Goal: Find specific page/section: Find specific page/section

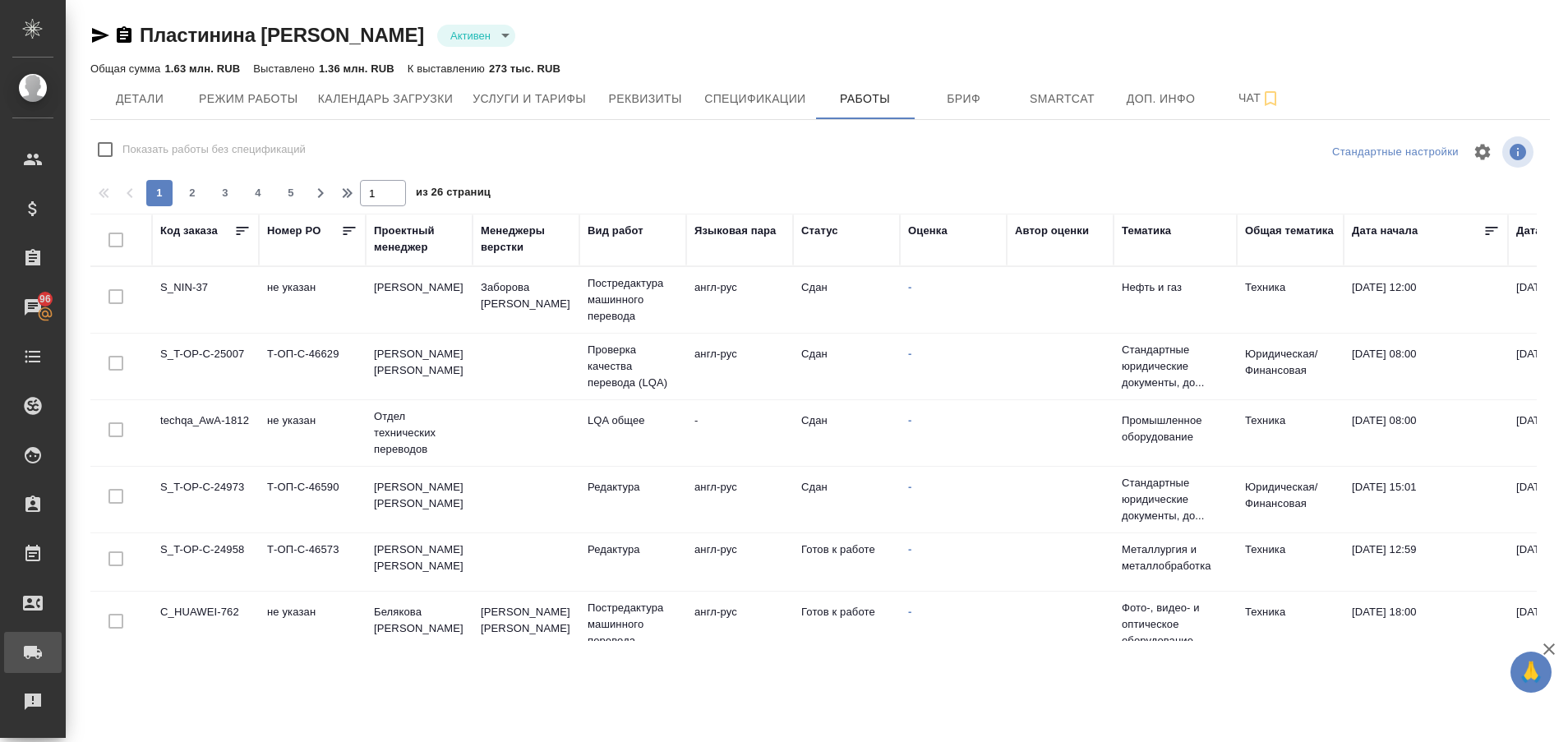
click at [6, 671] on link "Заявки на доставку" at bounding box center [32, 652] width 57 height 41
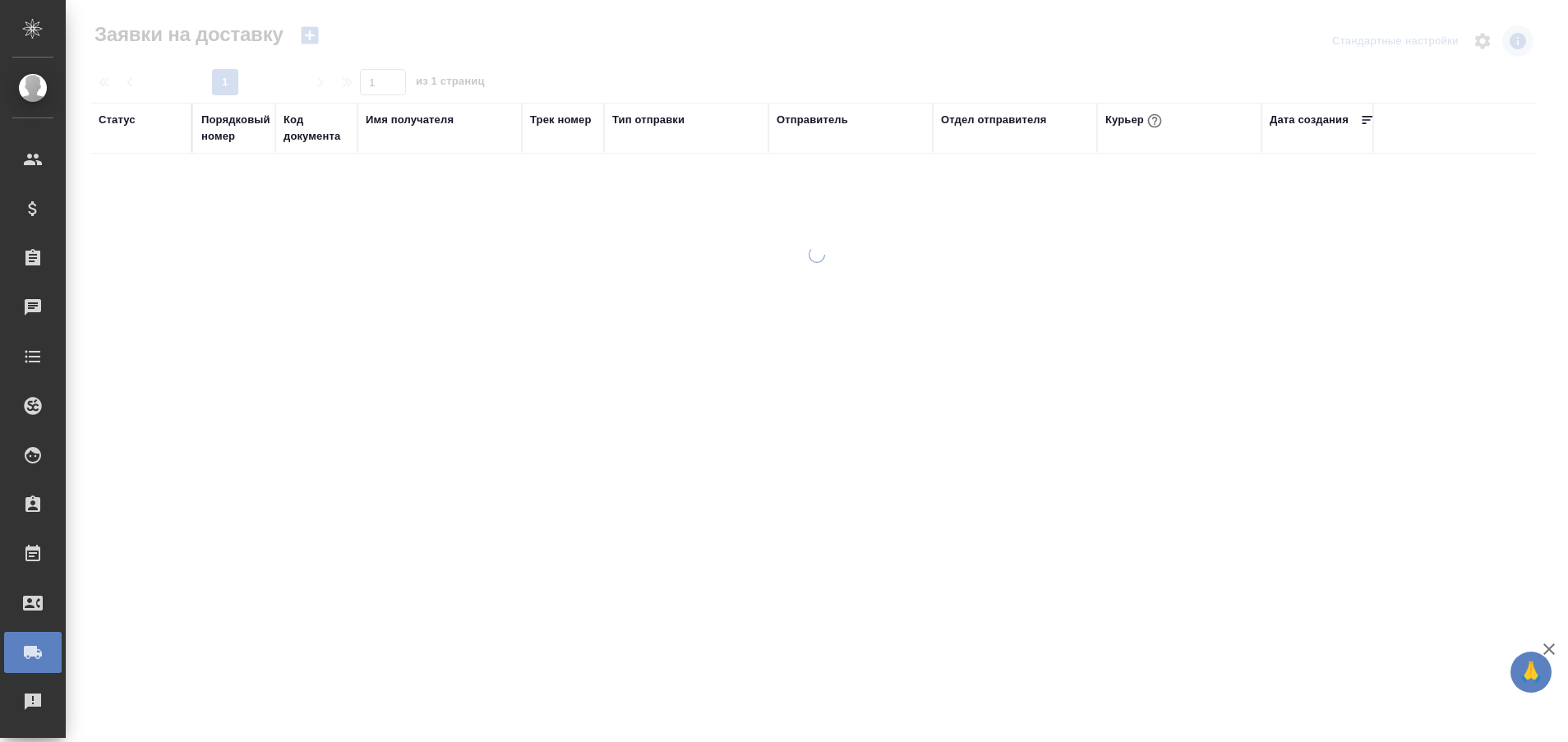
click at [70, 696] on div at bounding box center [817, 475] width 1503 height 457
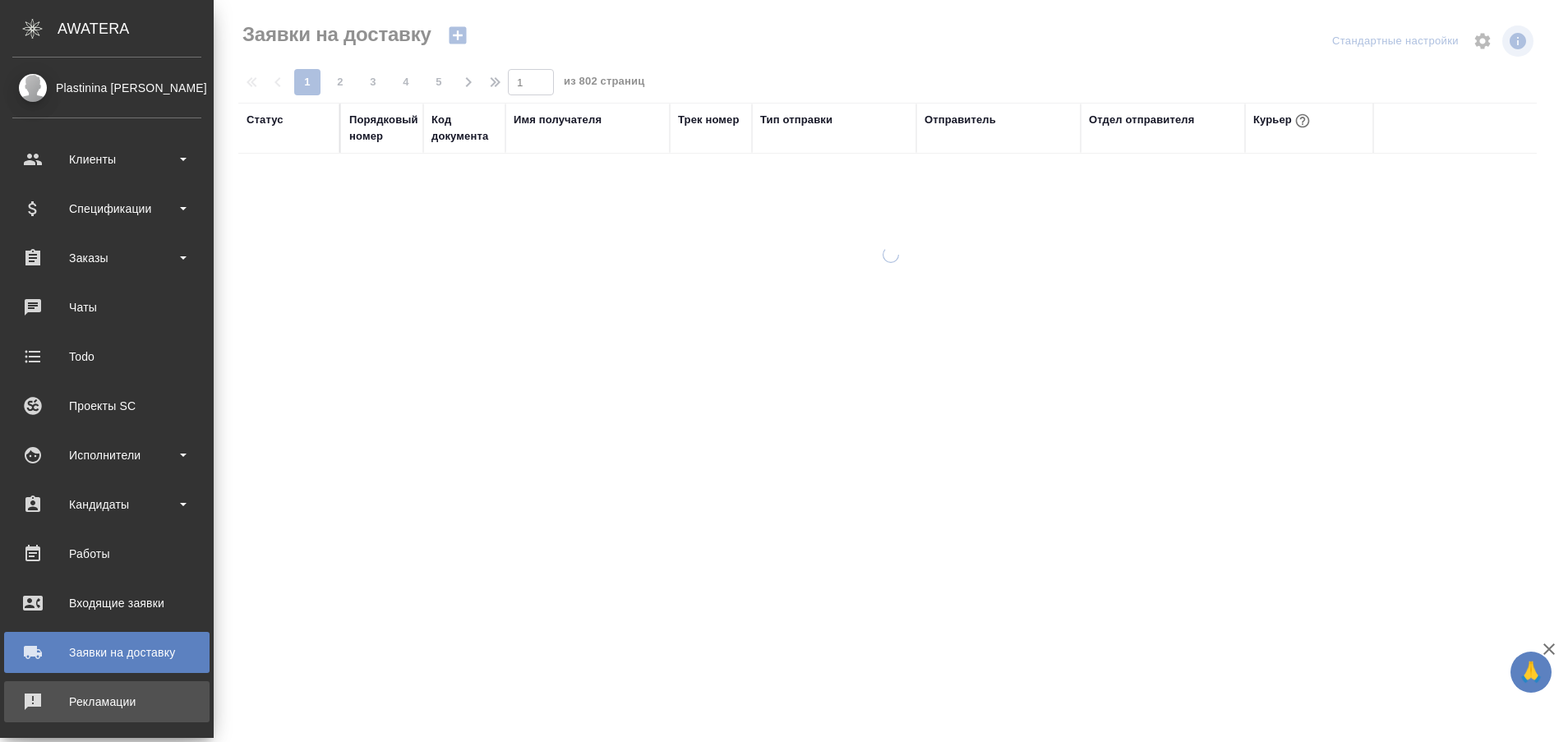
click at [22, 690] on div "Рекламации" at bounding box center [106, 701] width 189 height 25
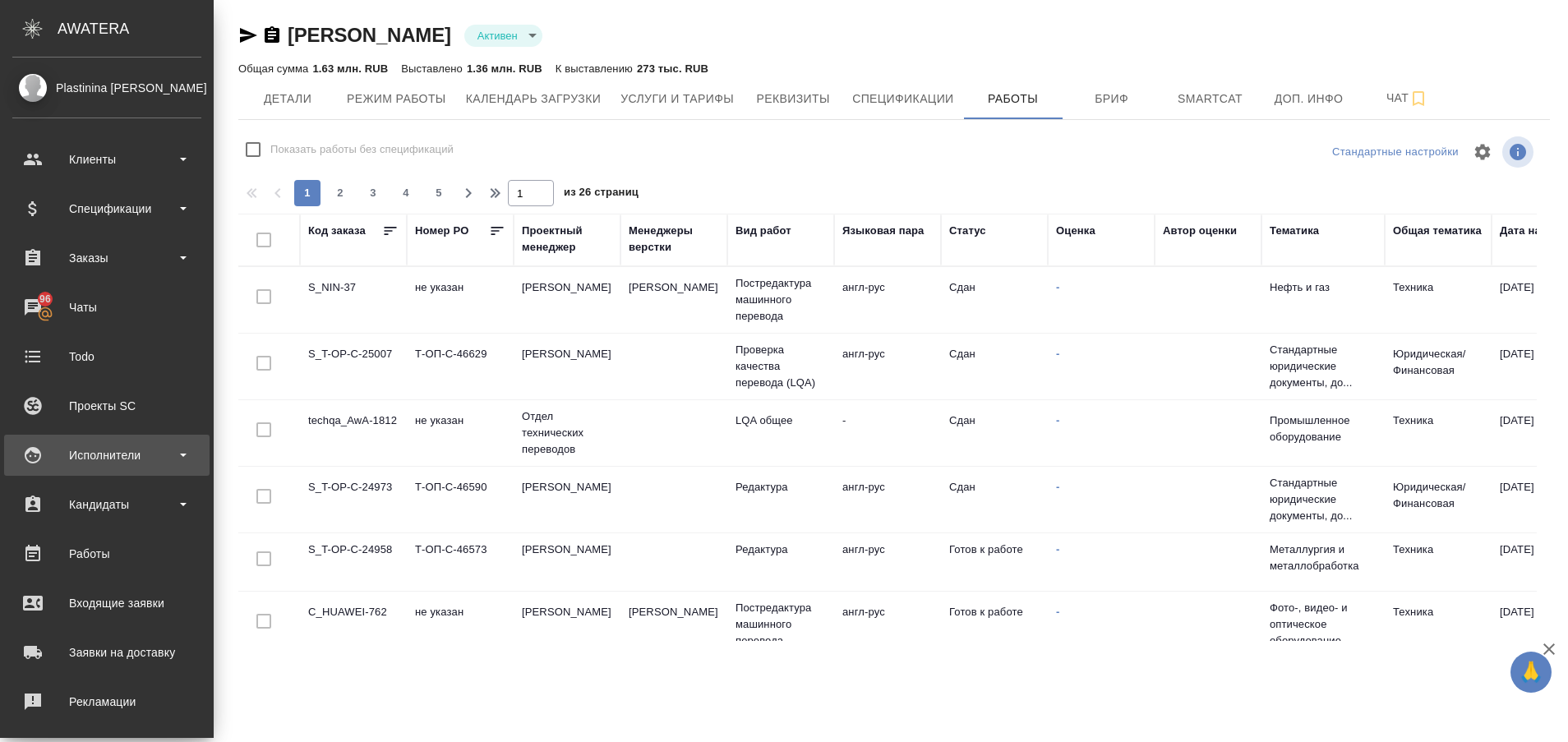
click at [32, 463] on div "Исполнители" at bounding box center [106, 455] width 189 height 25
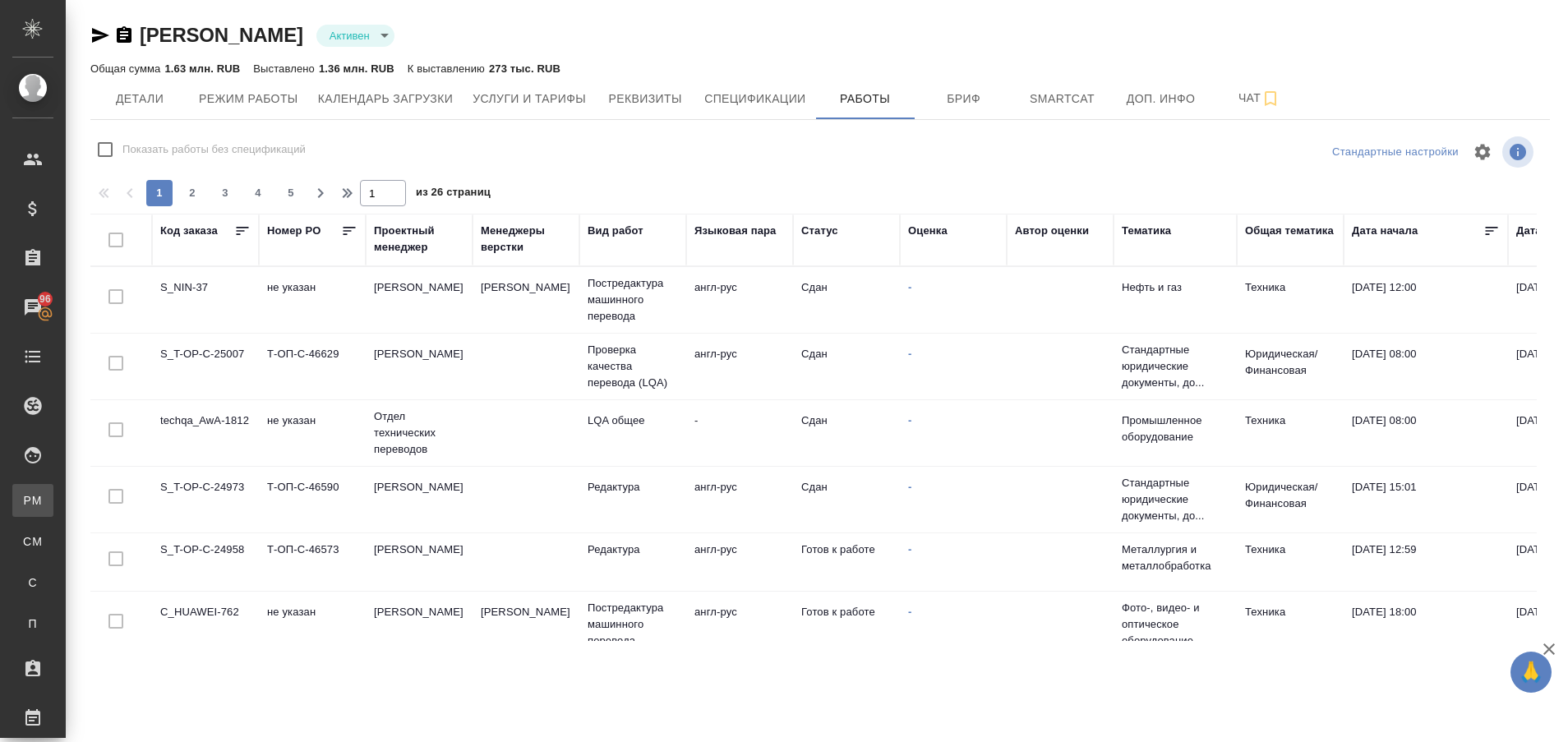
click at [25, 495] on div "Для PM/LQA" at bounding box center [12, 501] width 25 height 17
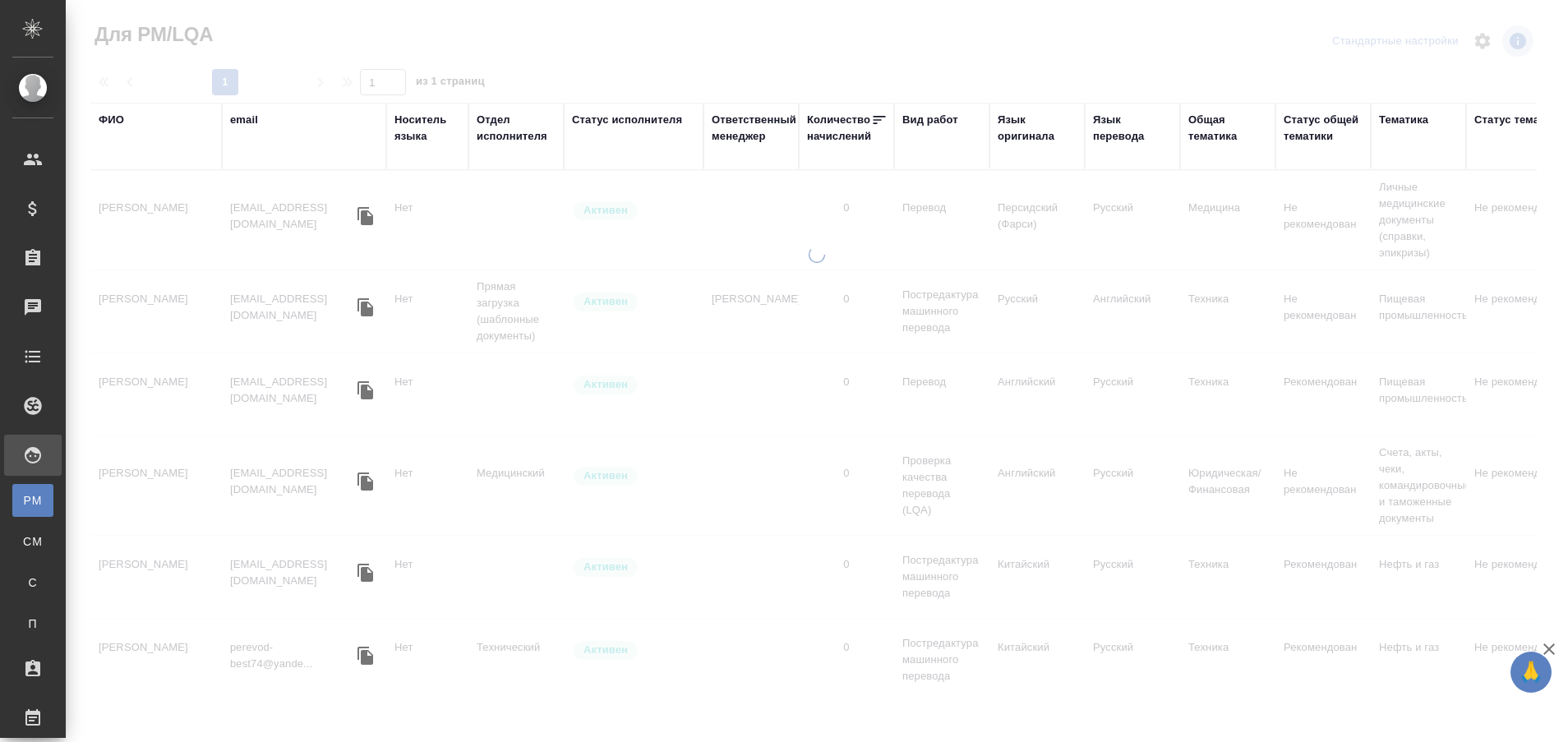
click at [108, 116] on div "ФИО" at bounding box center [111, 120] width 26 height 17
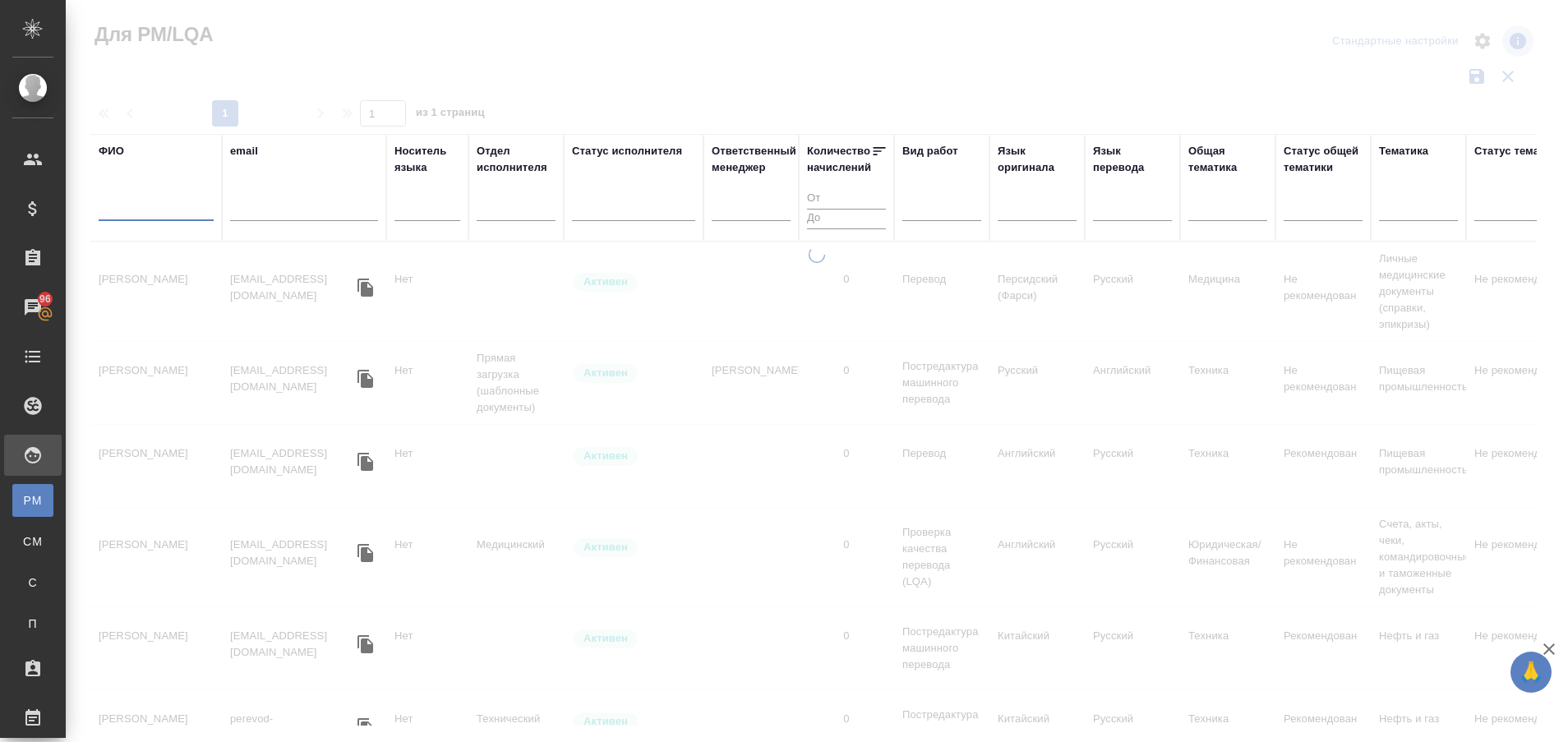
click at [126, 215] on input "text" at bounding box center [156, 211] width 115 height 20
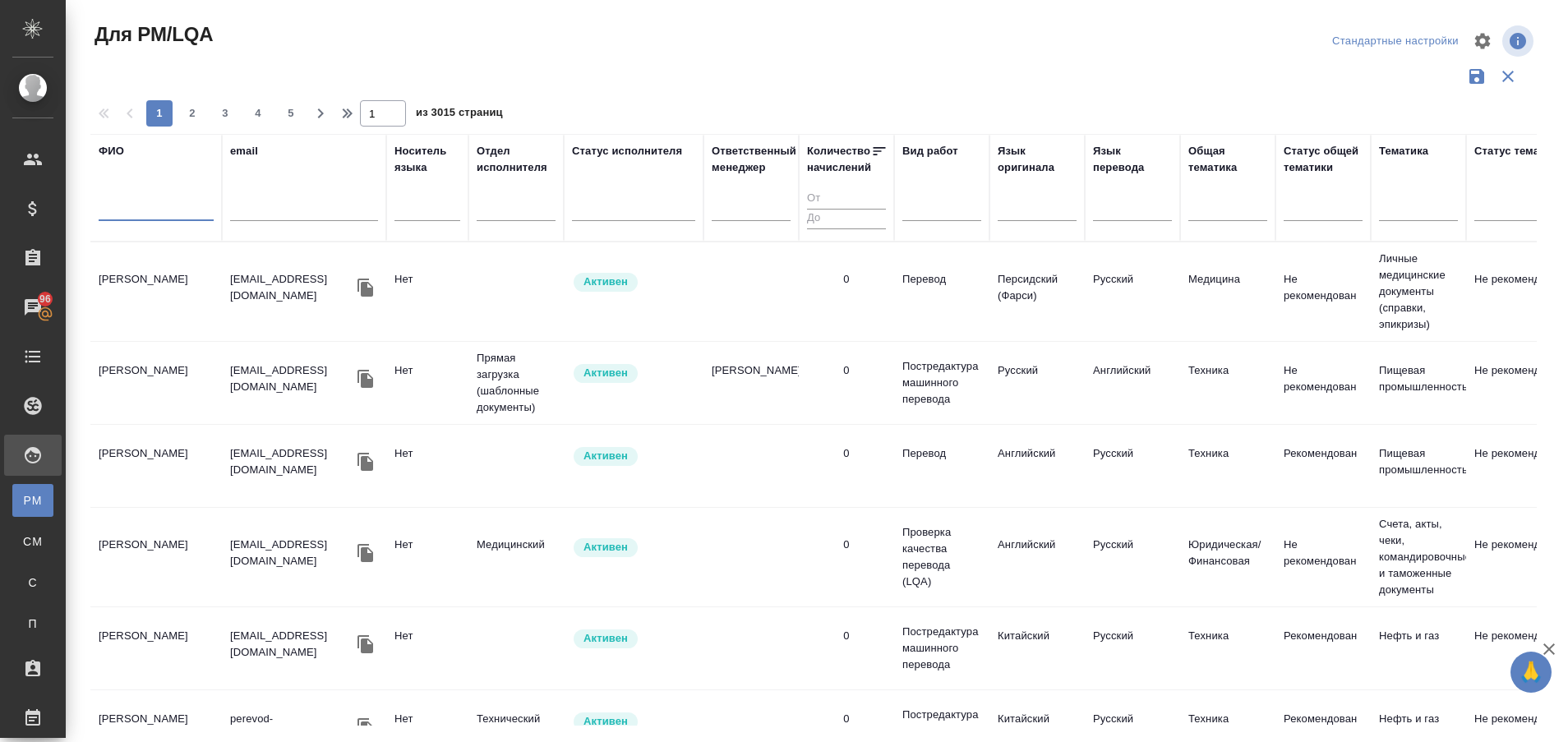
click at [126, 215] on input "text" at bounding box center [156, 211] width 115 height 20
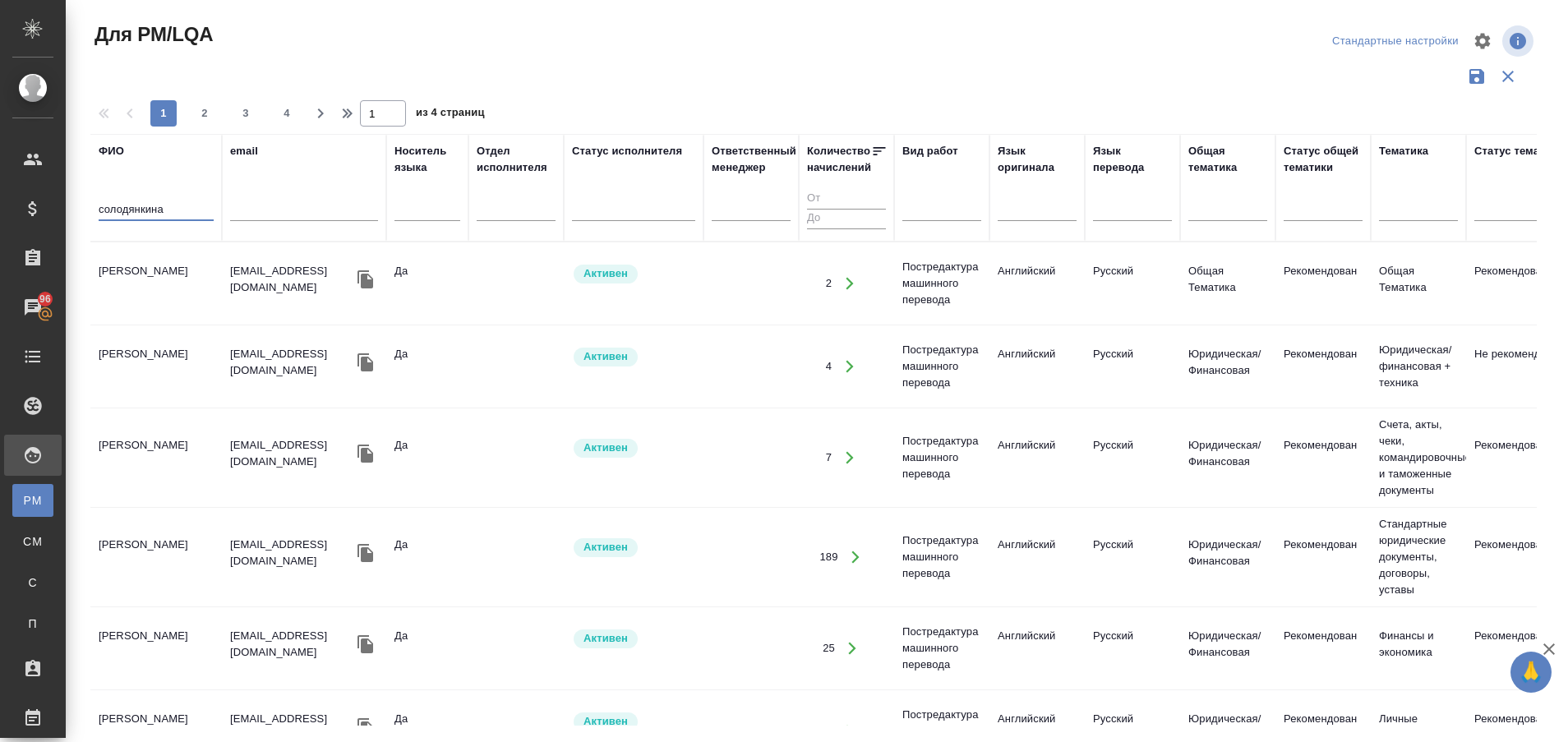
type input "солодянкина"
click at [116, 277] on td "[PERSON_NAME]" at bounding box center [156, 284] width 132 height 57
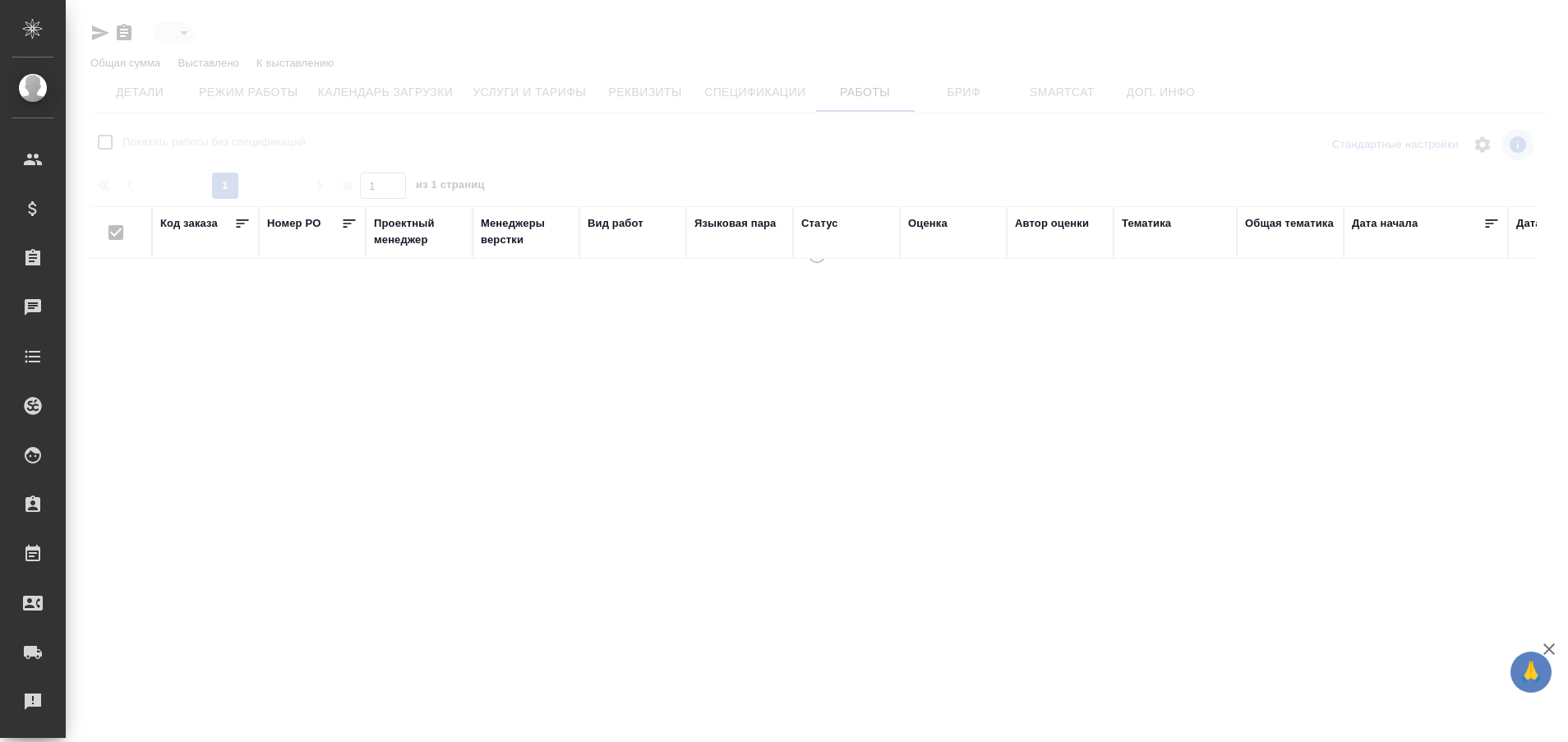
type input "active"
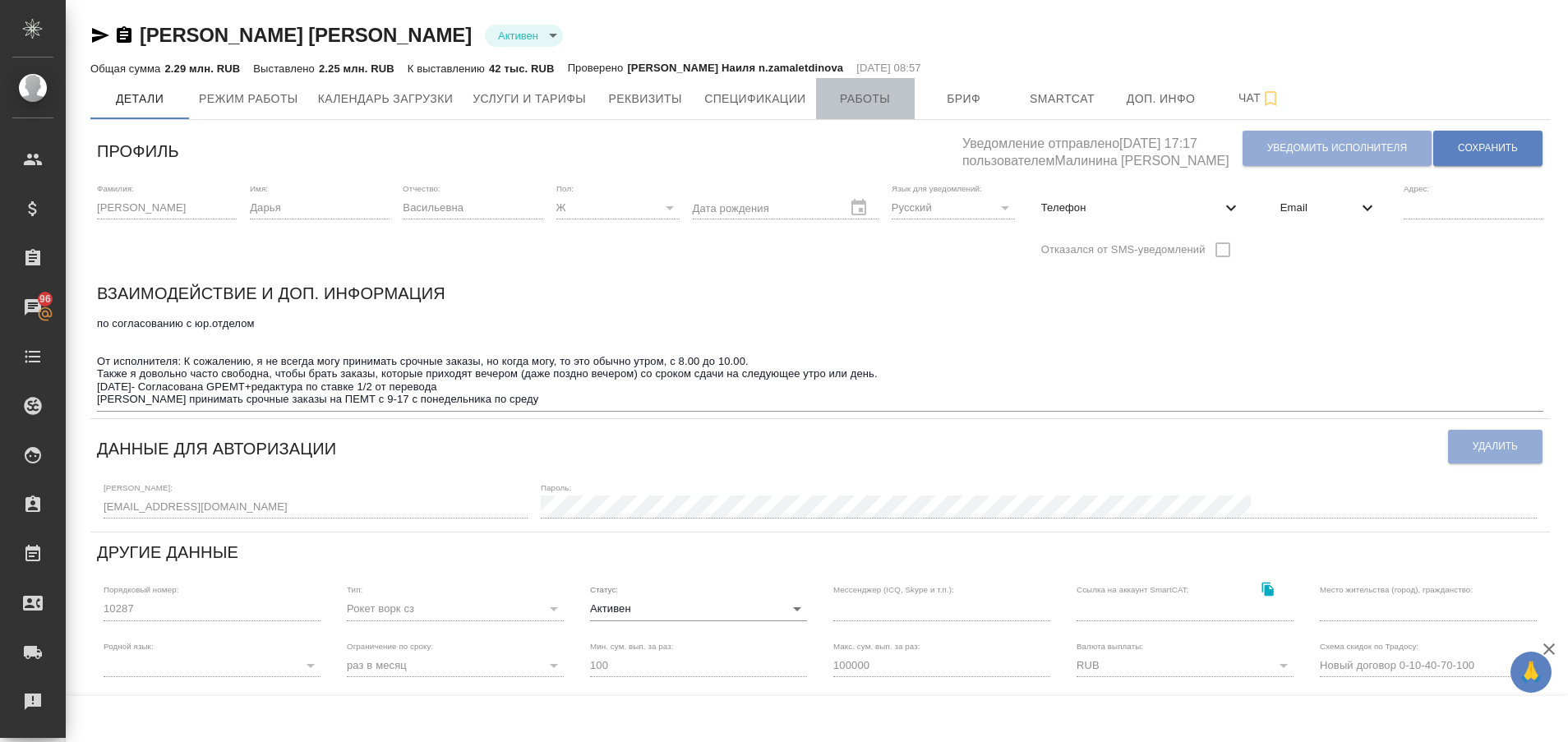
click at [871, 101] on span "Работы" at bounding box center [865, 99] width 79 height 20
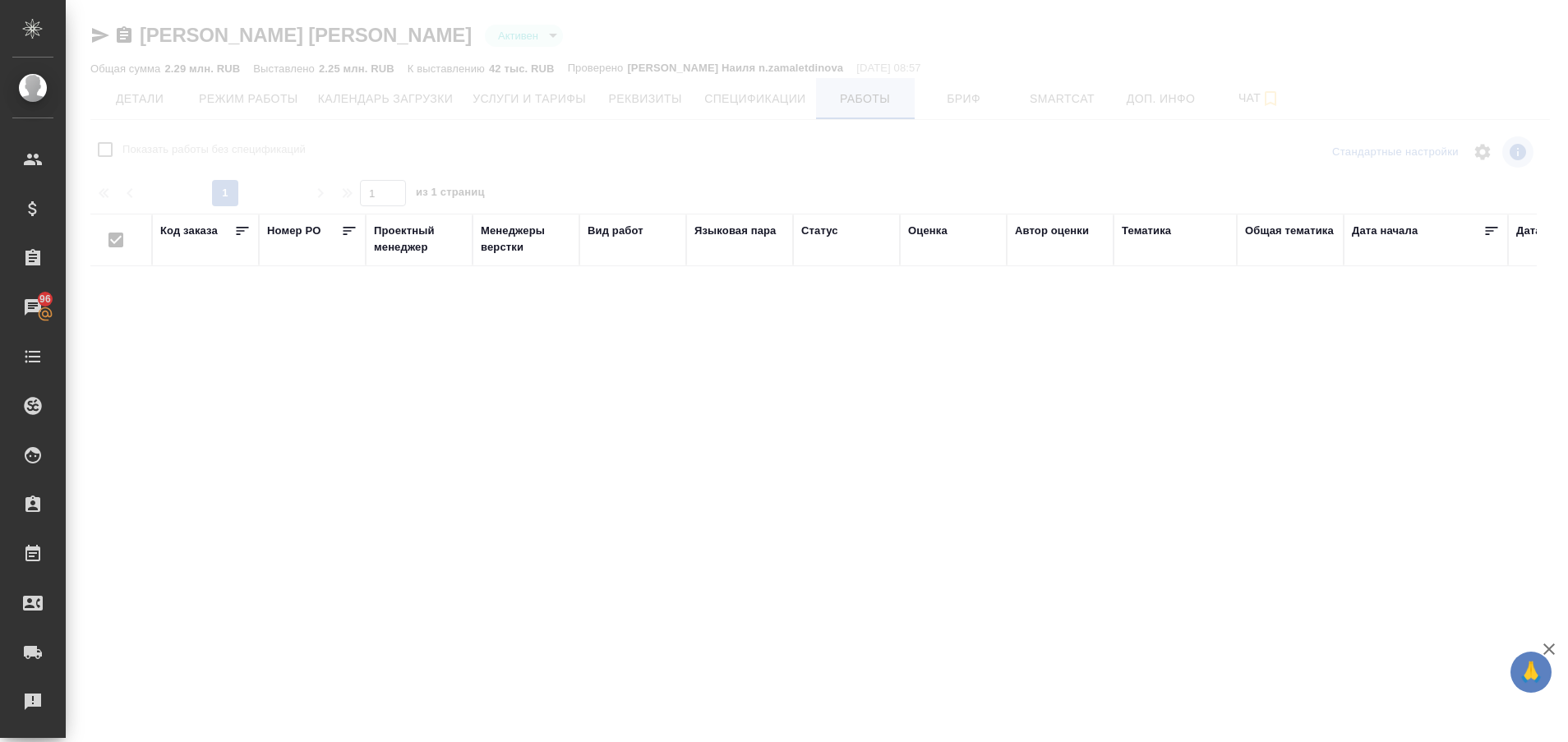
checkbox input "false"
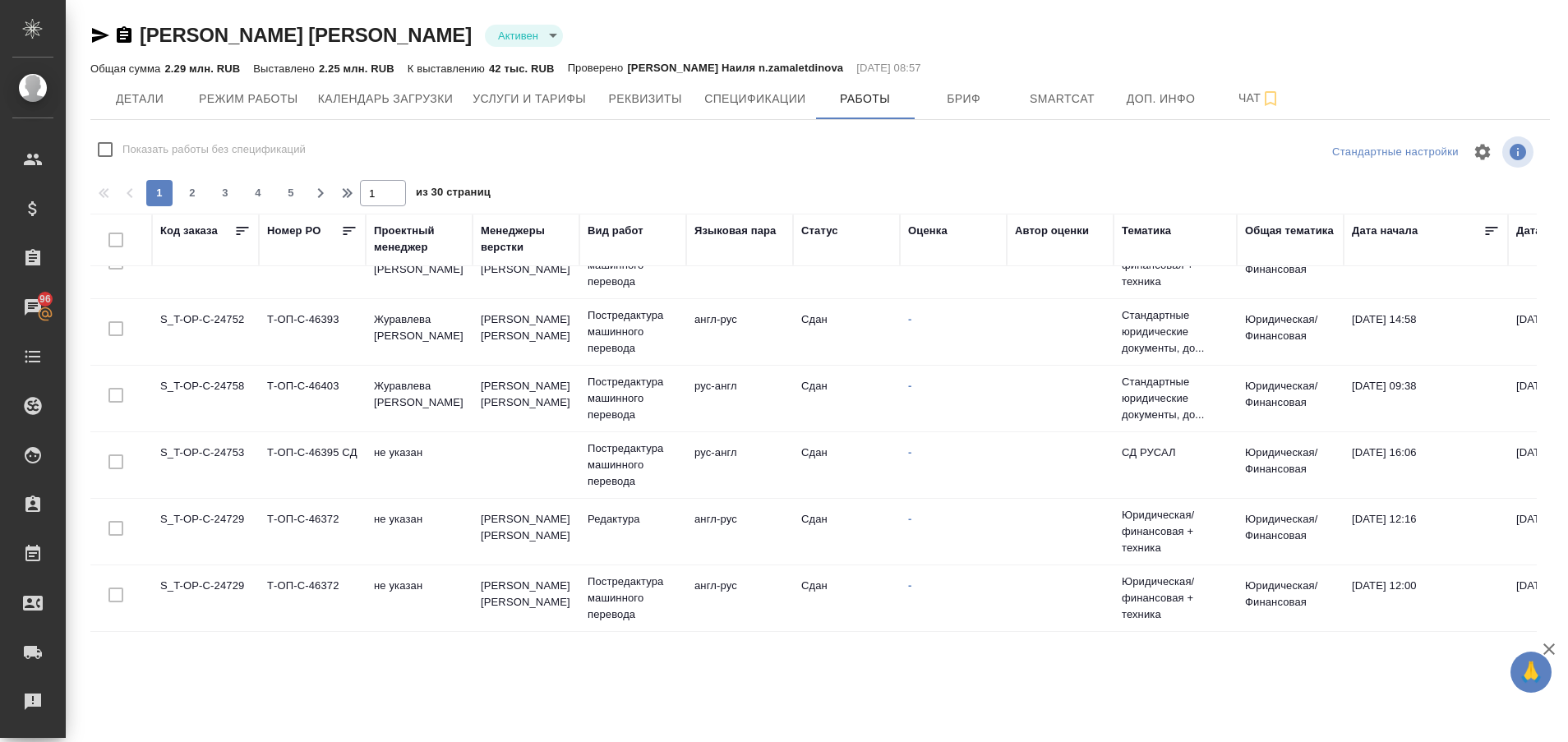
scroll to position [1301, 0]
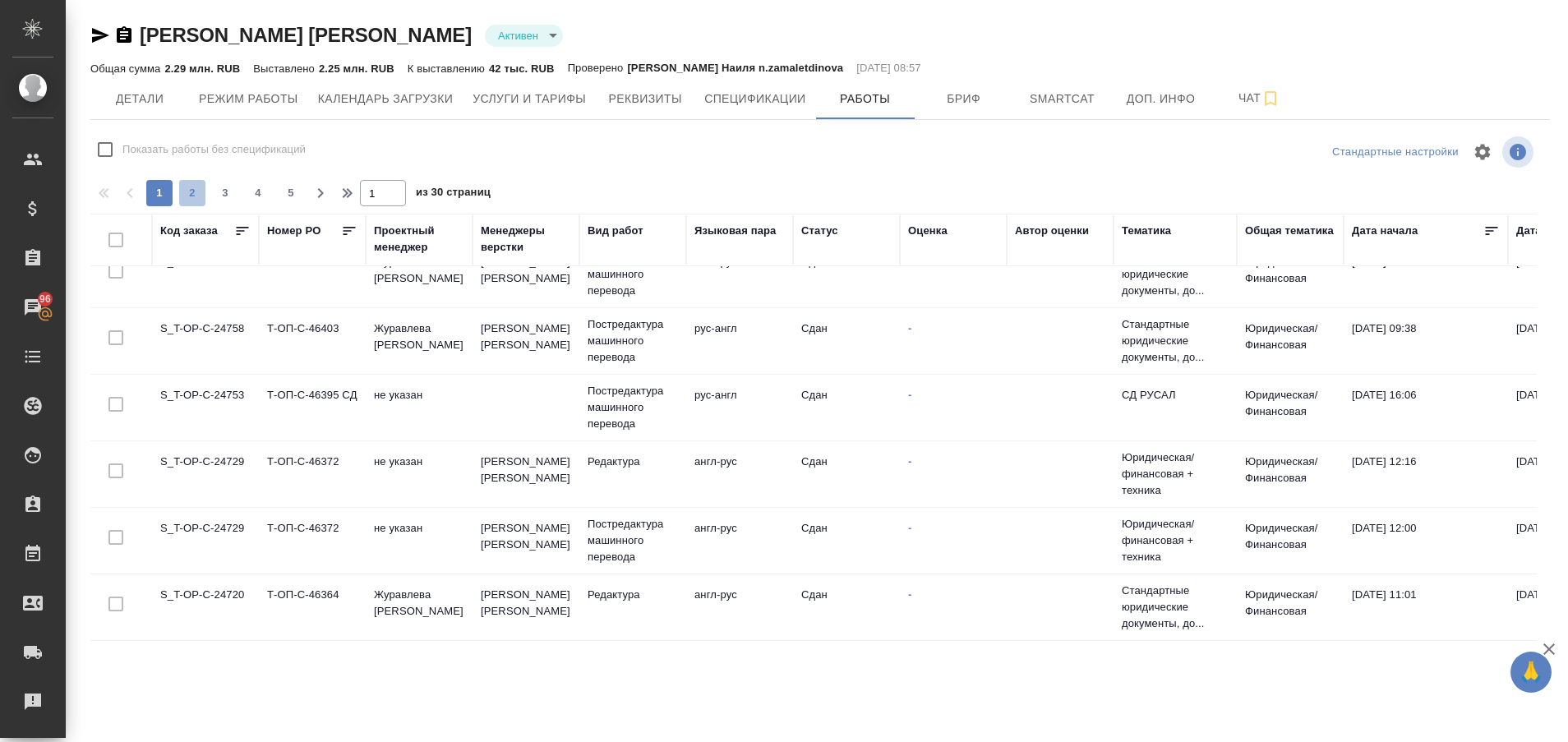
click at [190, 195] on span "2" at bounding box center [192, 193] width 27 height 17
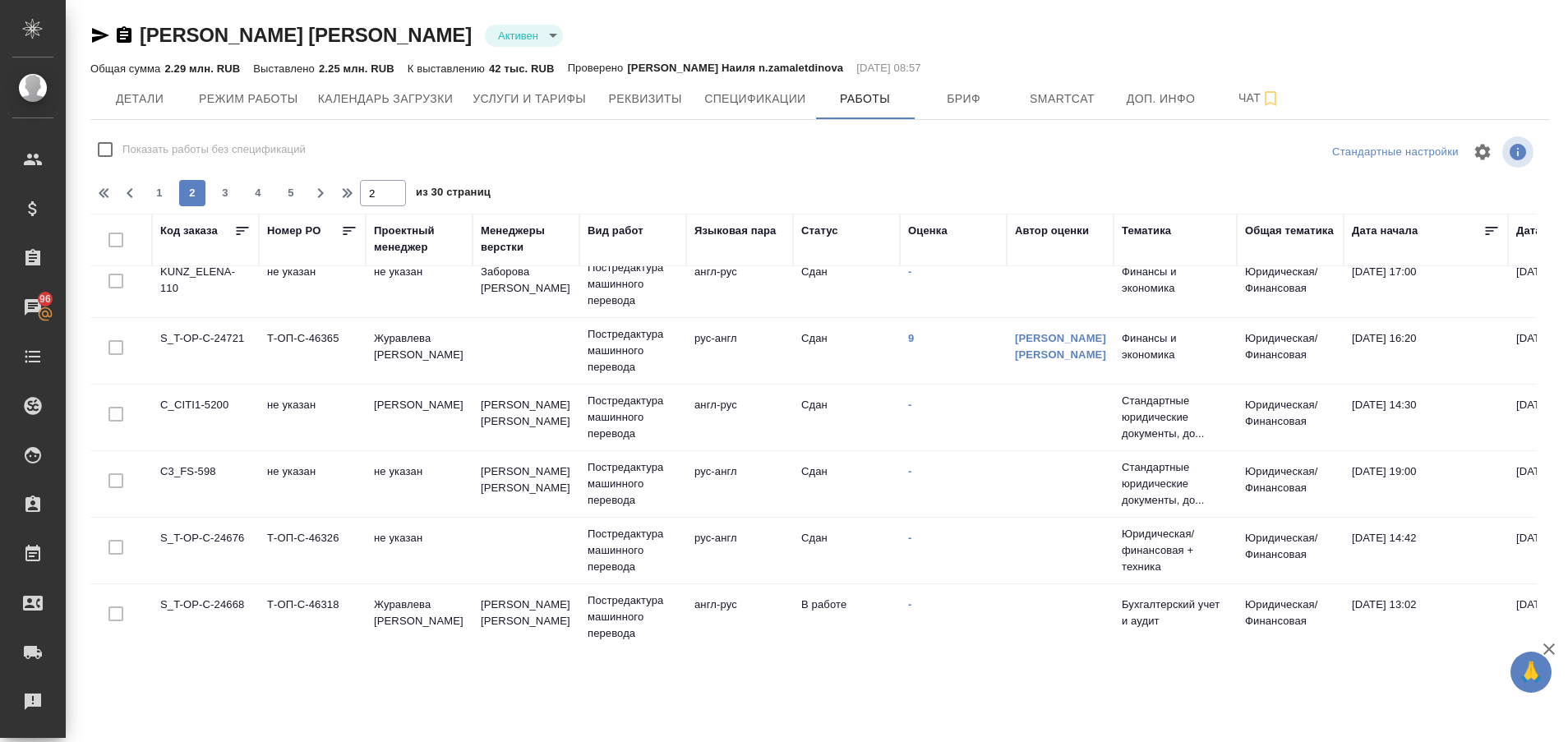
scroll to position [0, 0]
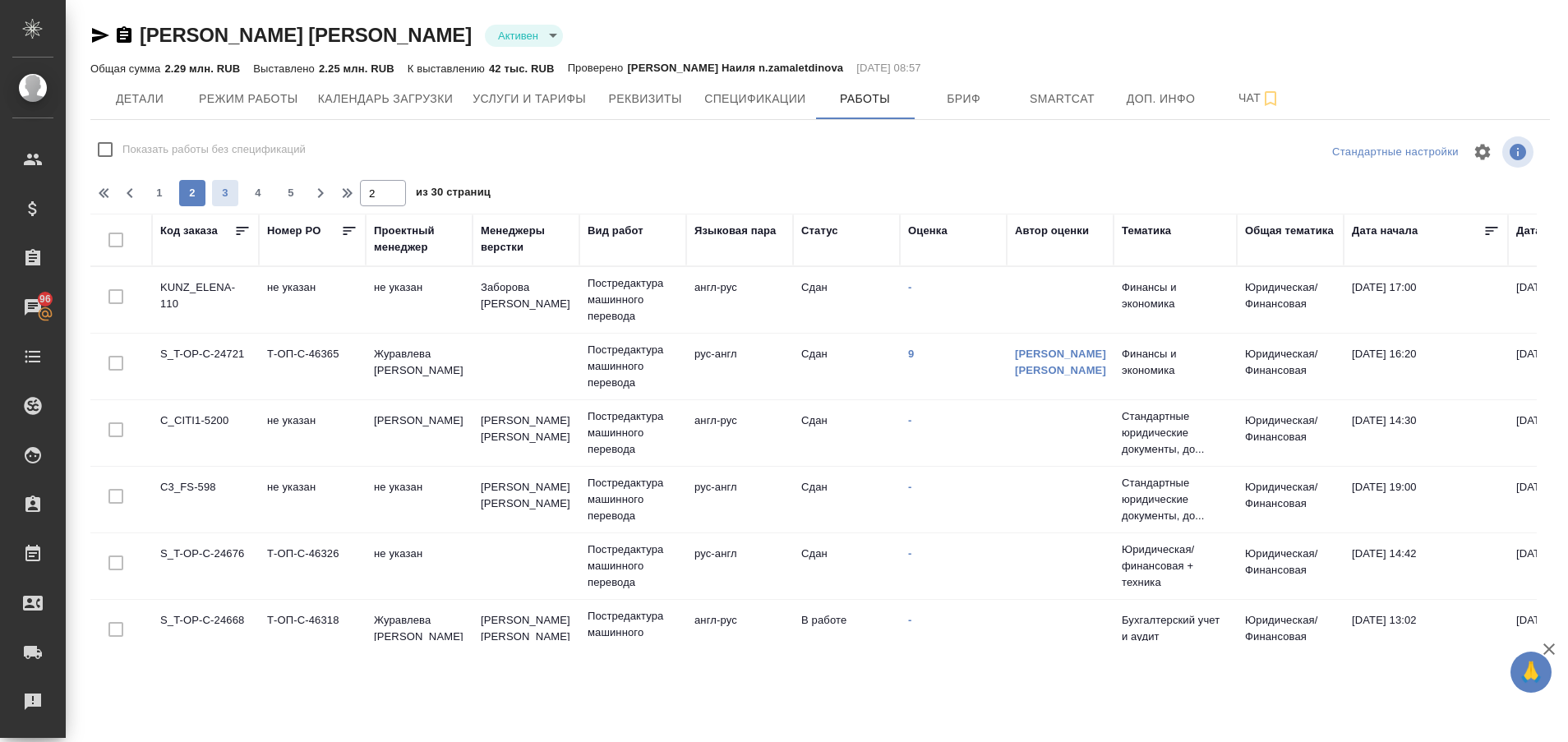
click at [219, 191] on span "3" at bounding box center [225, 193] width 27 height 17
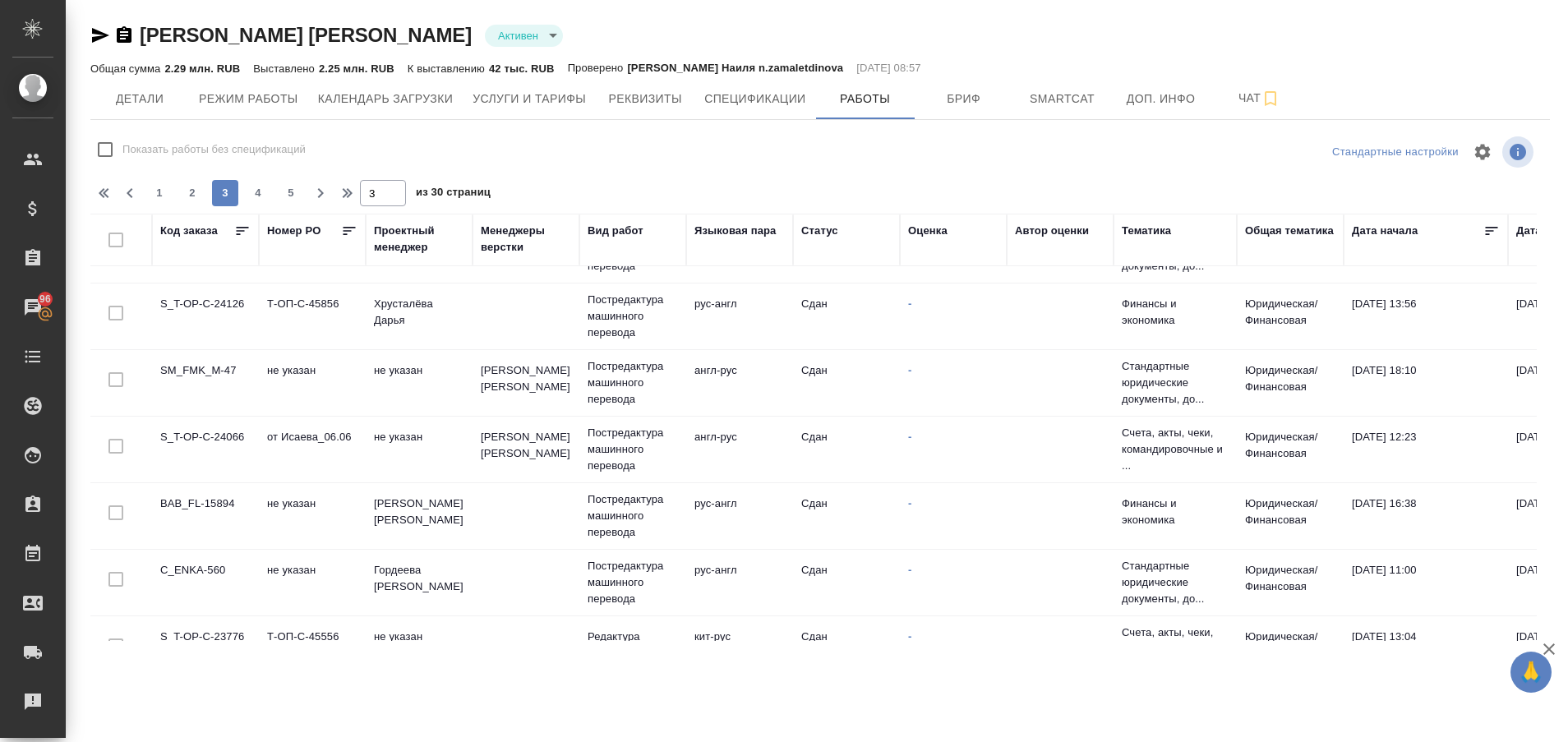
scroll to position [1309, 0]
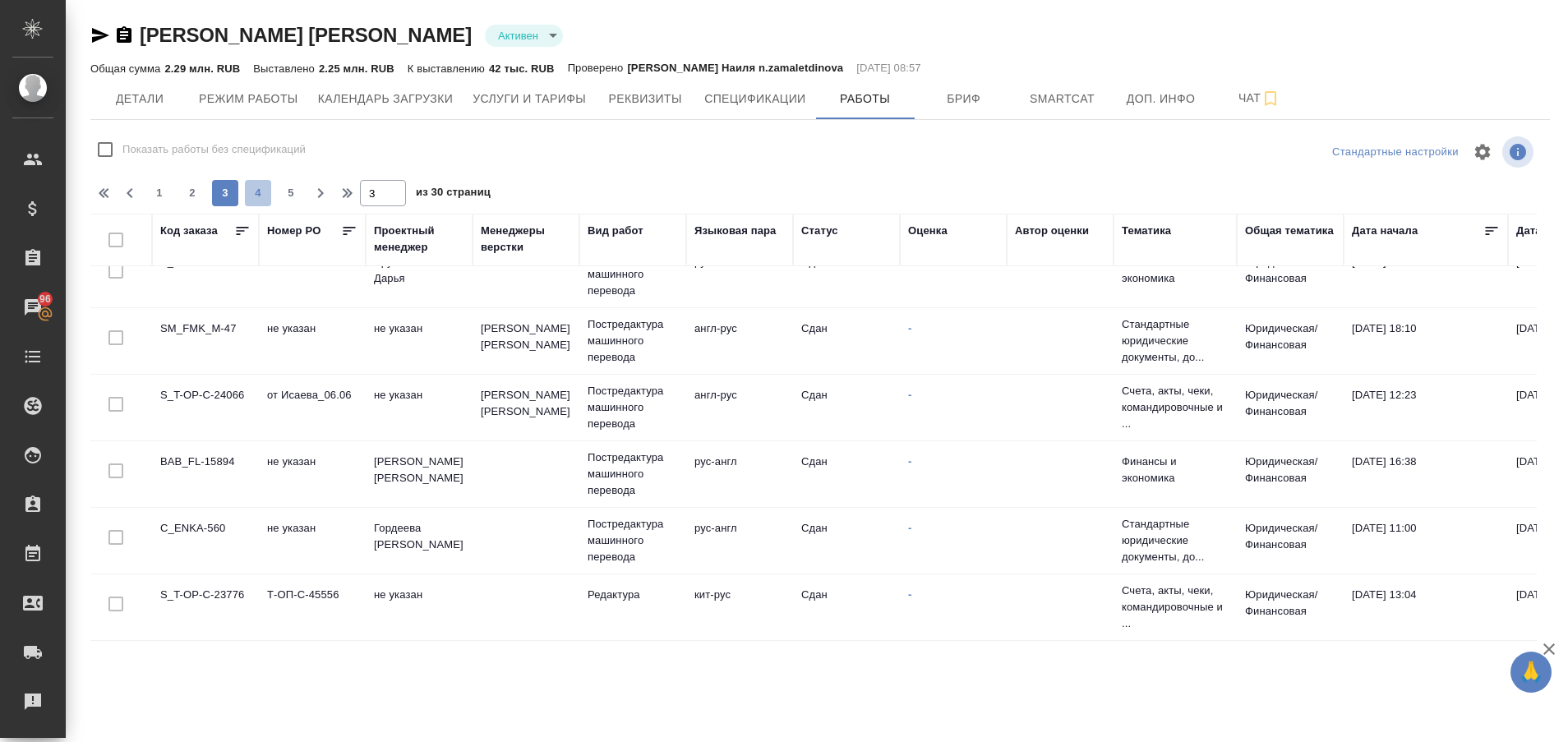
click at [258, 193] on span "4" at bounding box center [258, 193] width 27 height 17
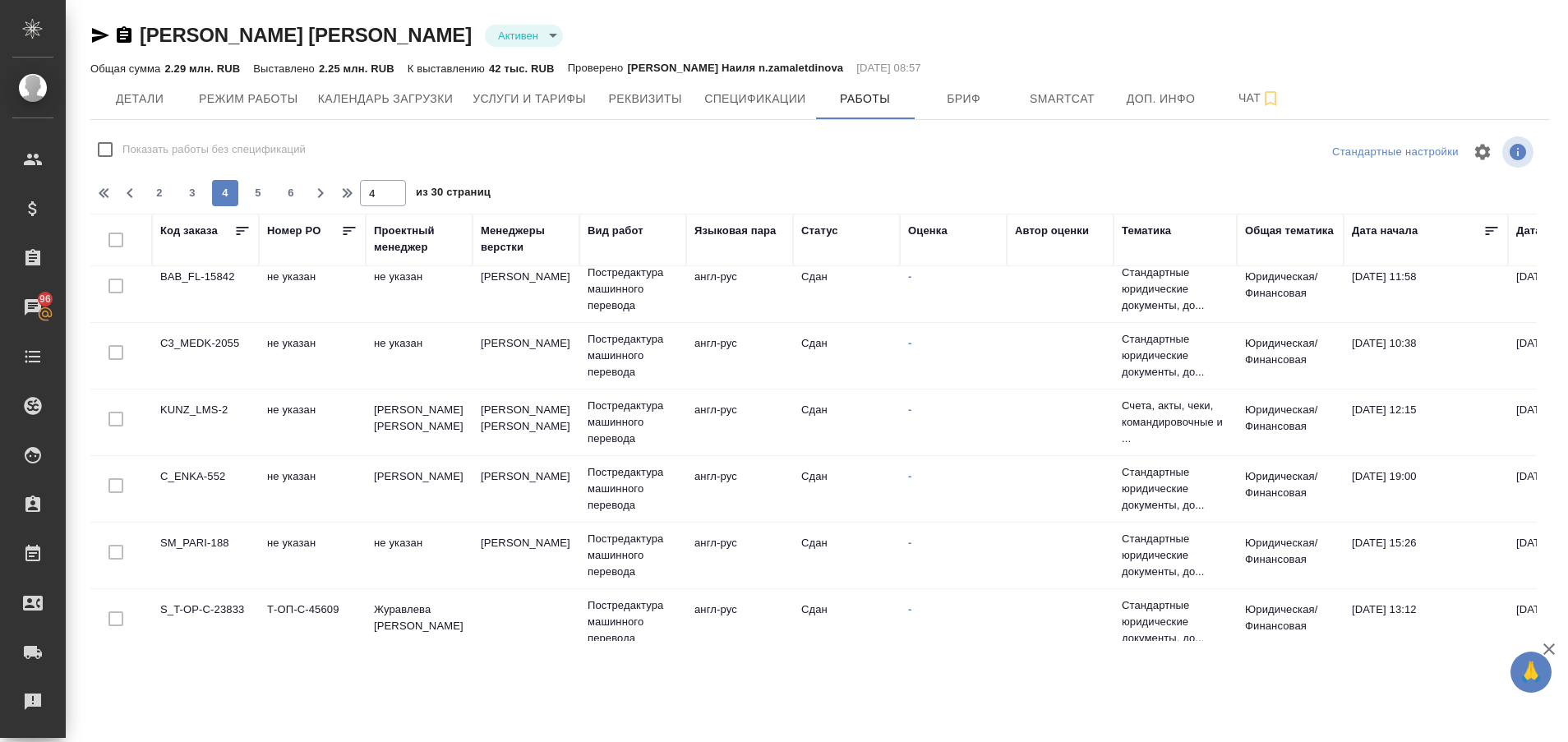
scroll to position [0, 0]
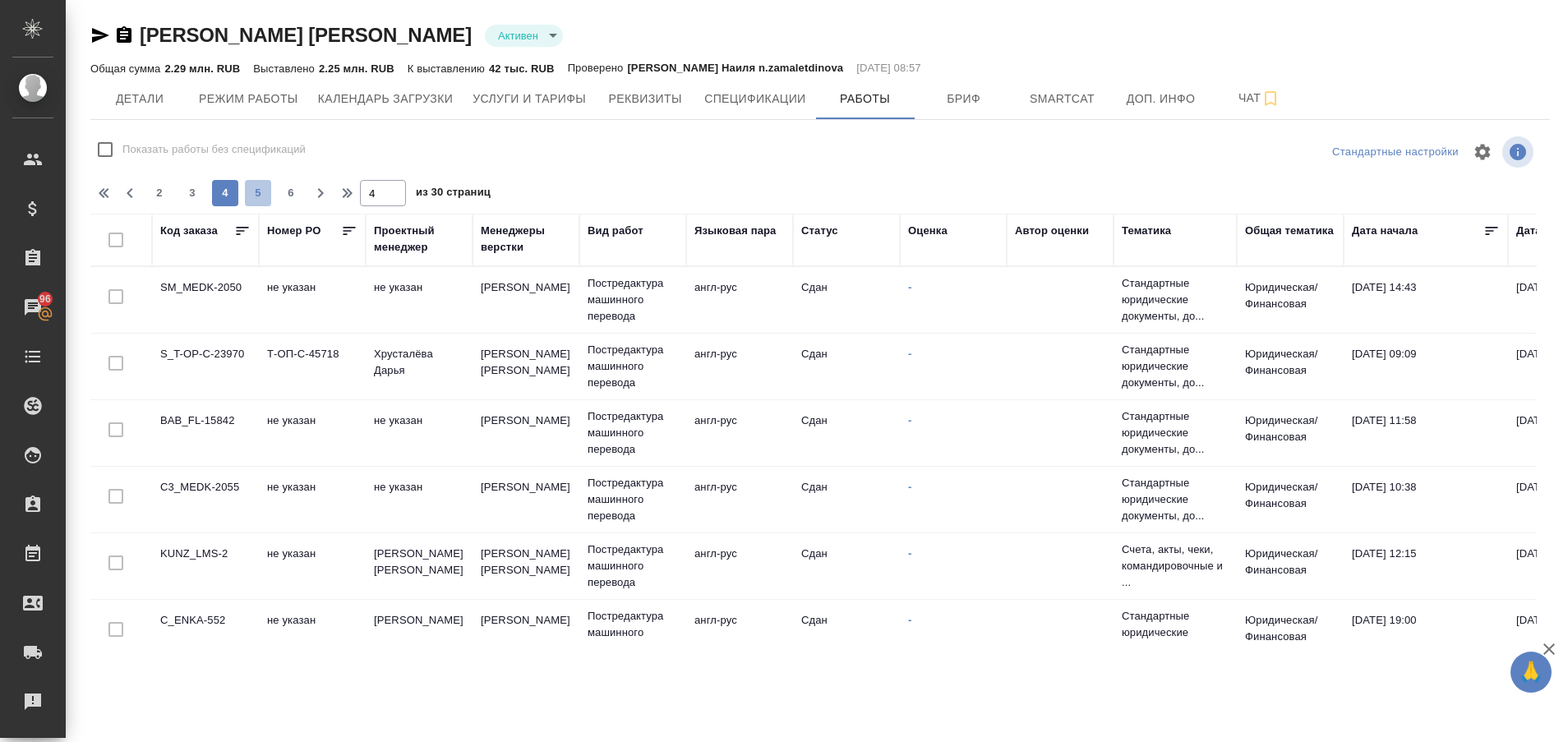
click at [259, 195] on span "5" at bounding box center [258, 193] width 27 height 17
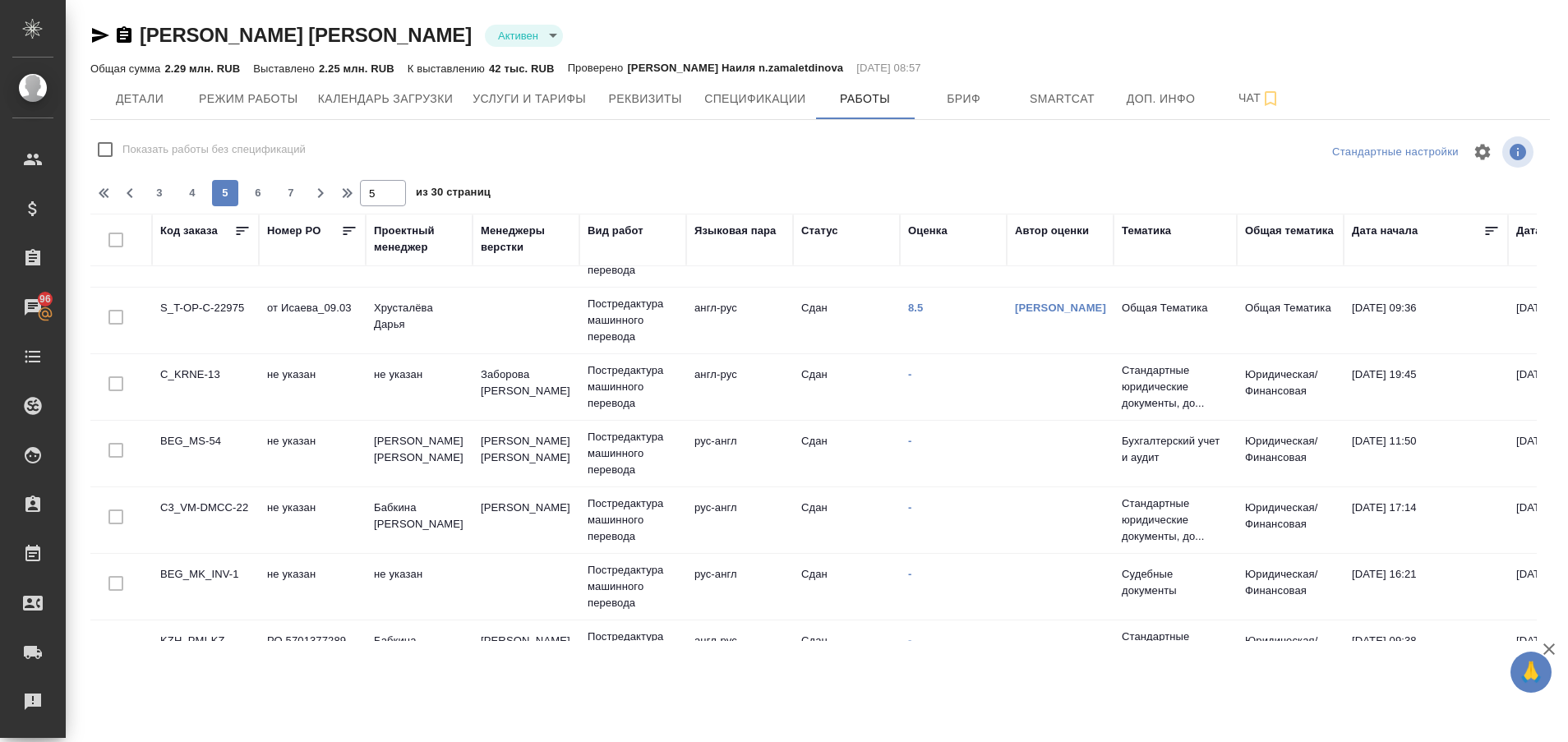
scroll to position [1293, 0]
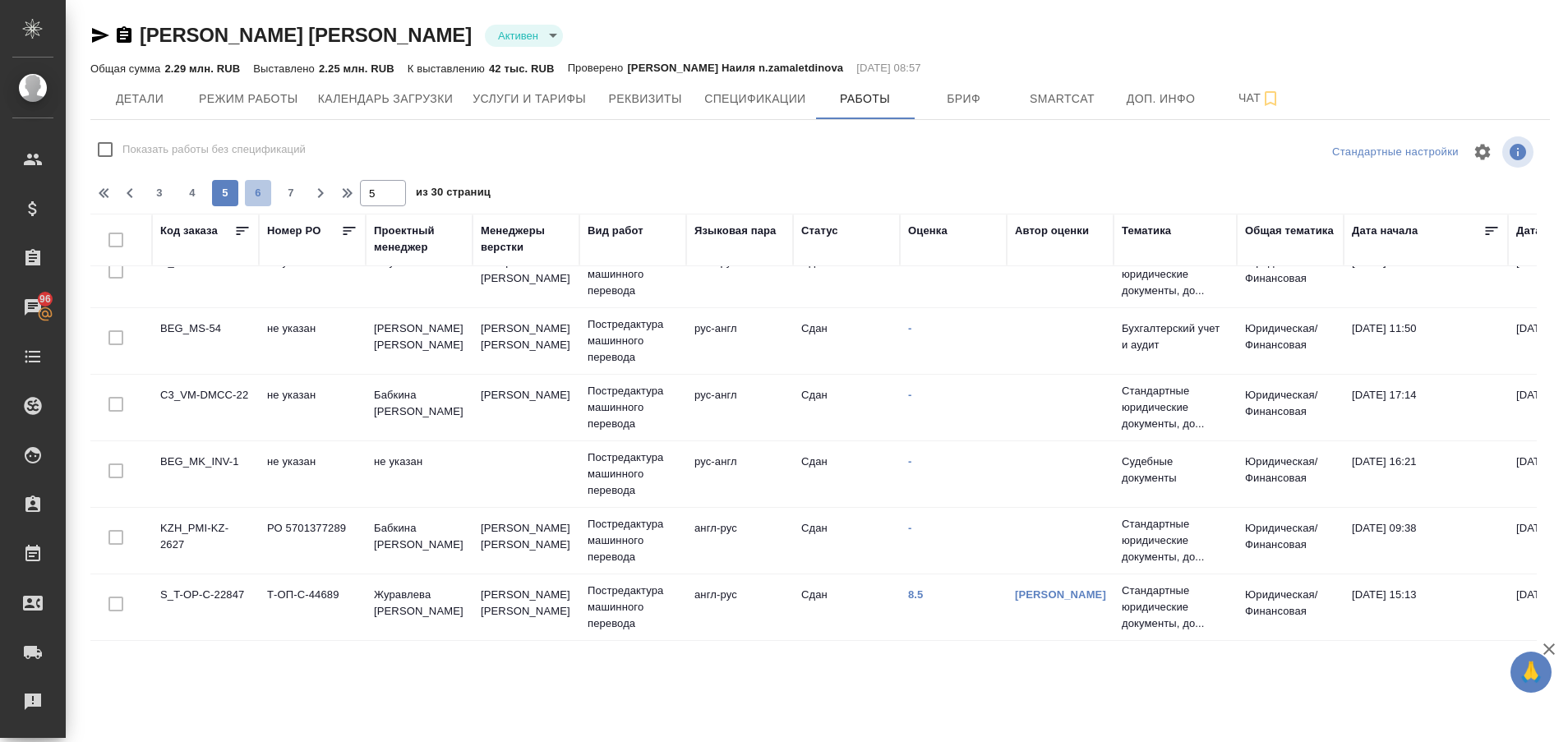
click at [262, 195] on span "6" at bounding box center [258, 193] width 27 height 17
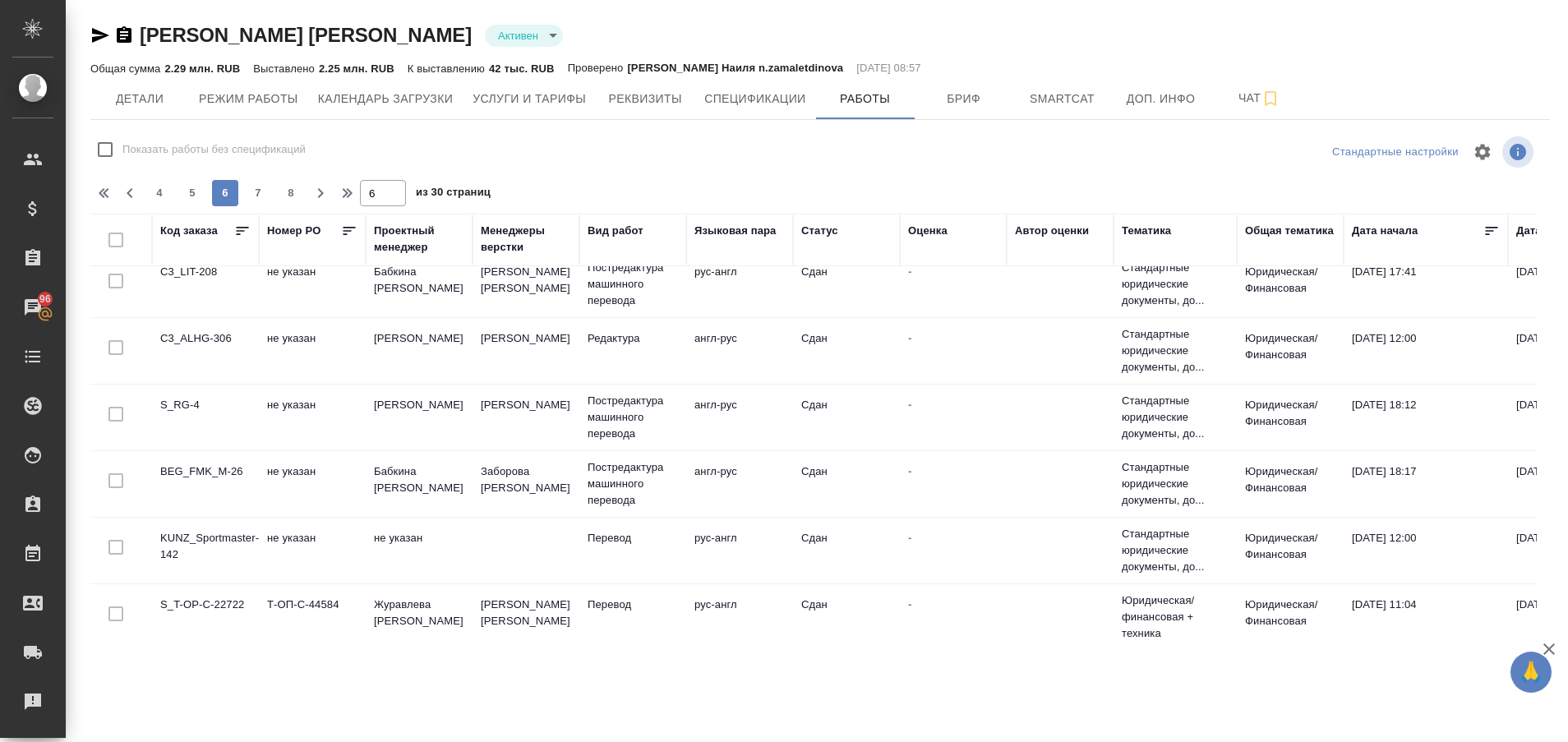
scroll to position [0, 0]
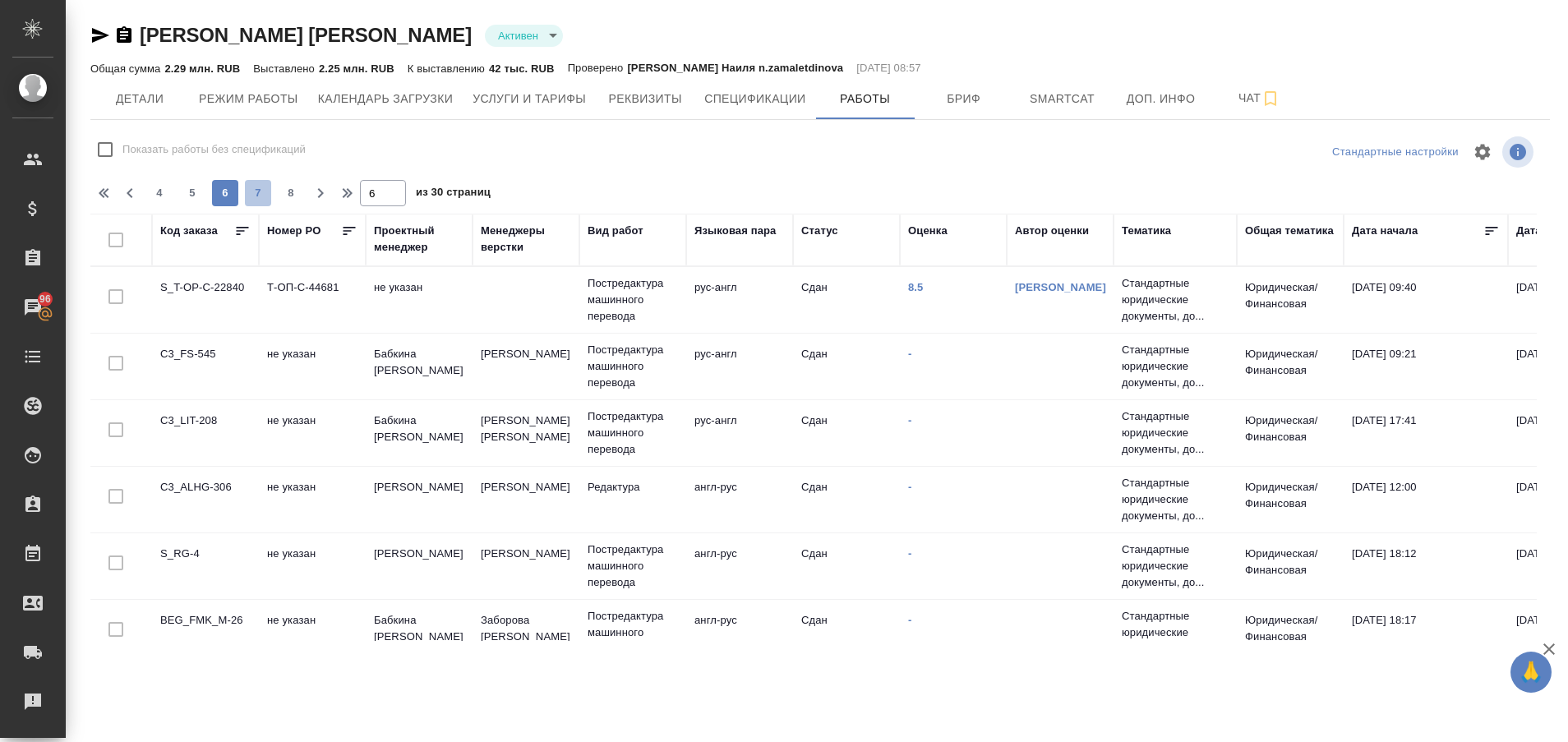
click at [257, 192] on span "7" at bounding box center [258, 193] width 27 height 17
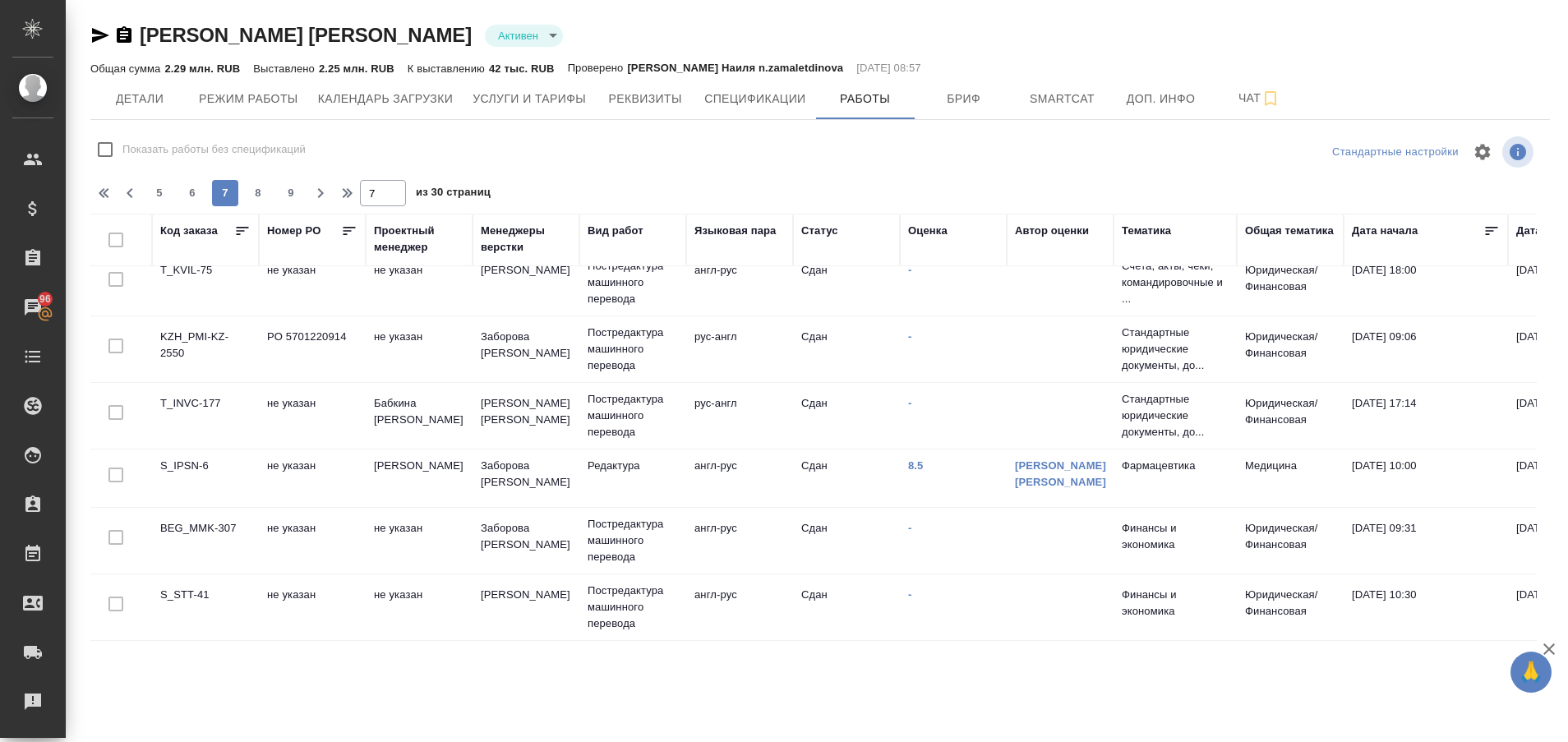
scroll to position [1317, 0]
click at [255, 188] on span "8" at bounding box center [258, 193] width 27 height 17
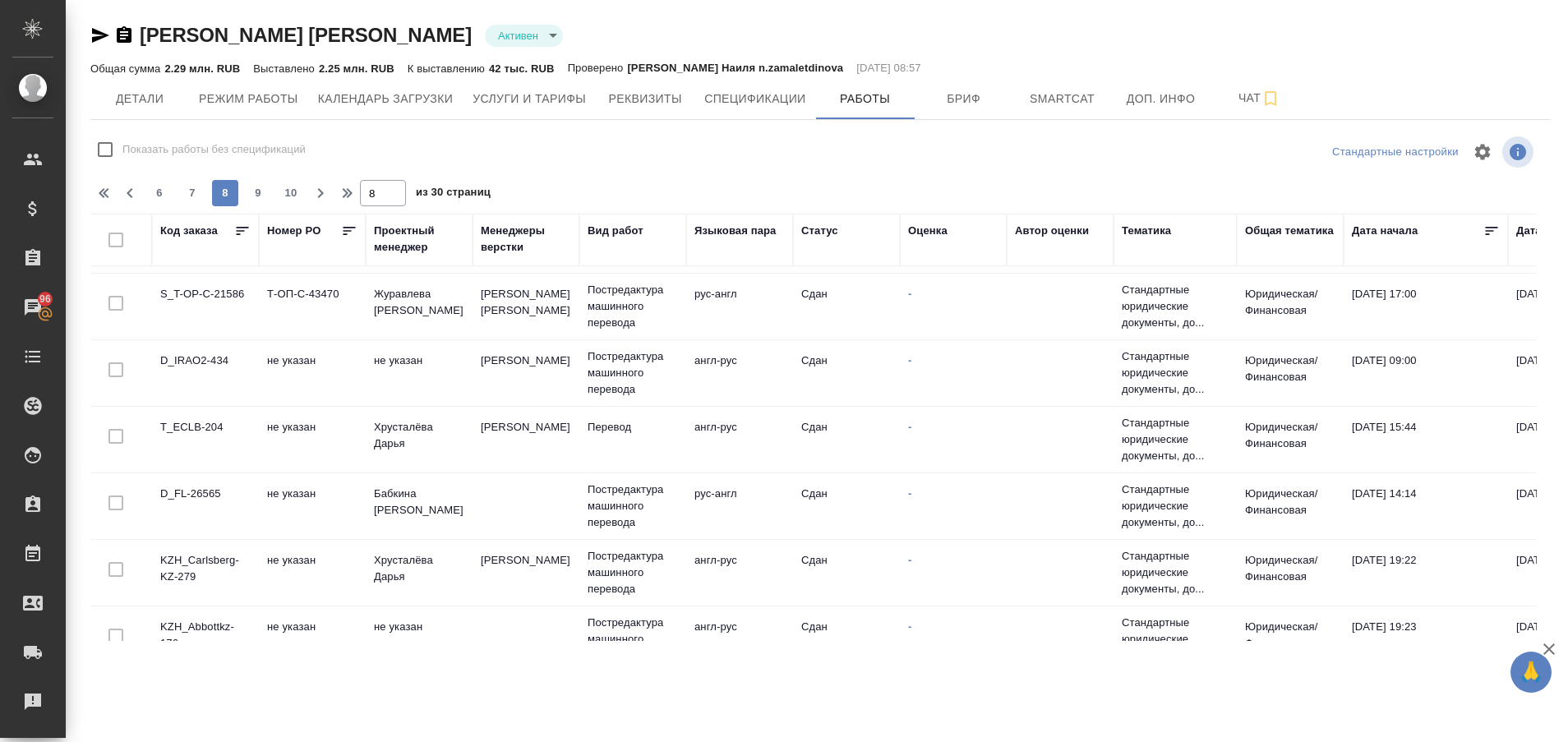
scroll to position [0, 0]
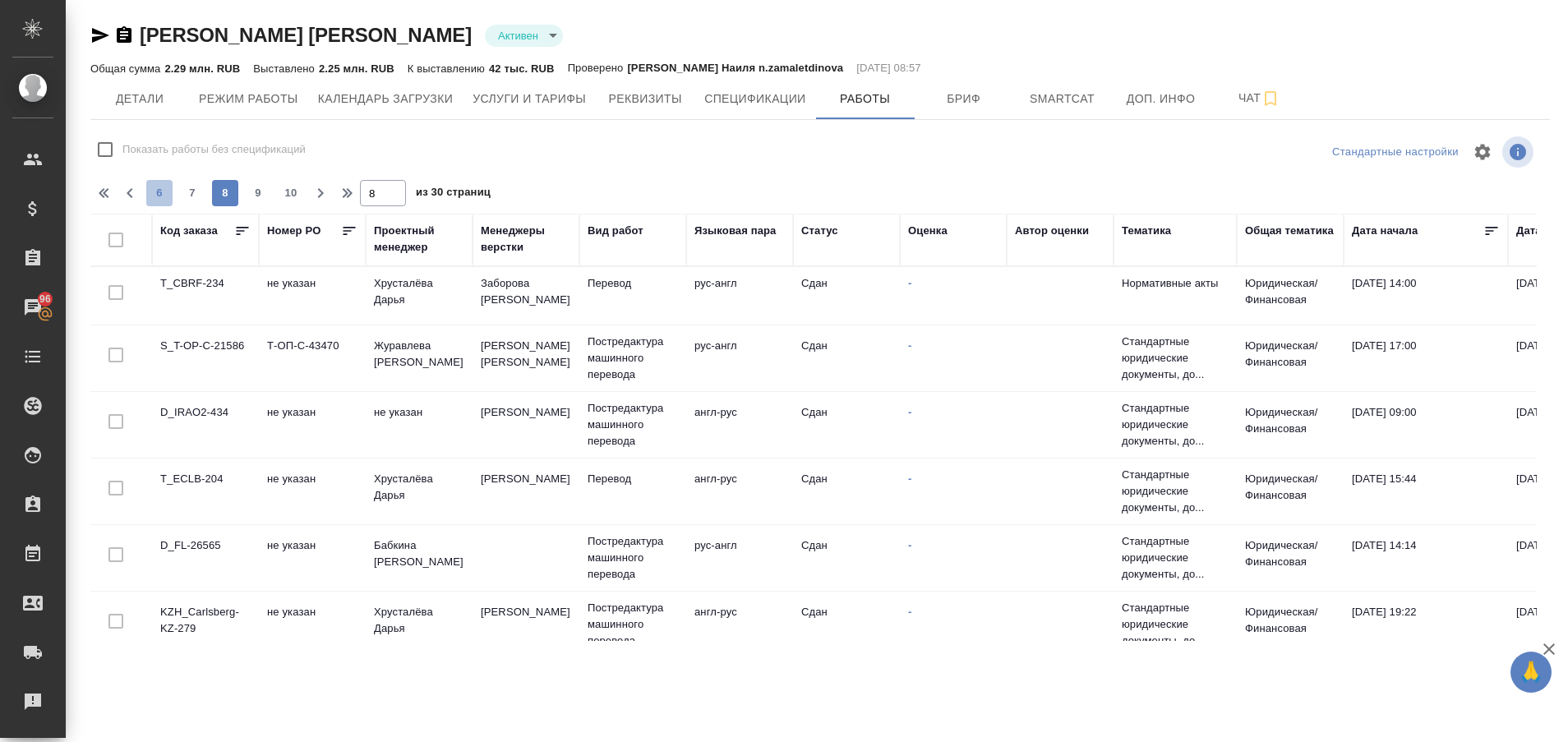
click at [151, 191] on span "6" at bounding box center [159, 193] width 27 height 17
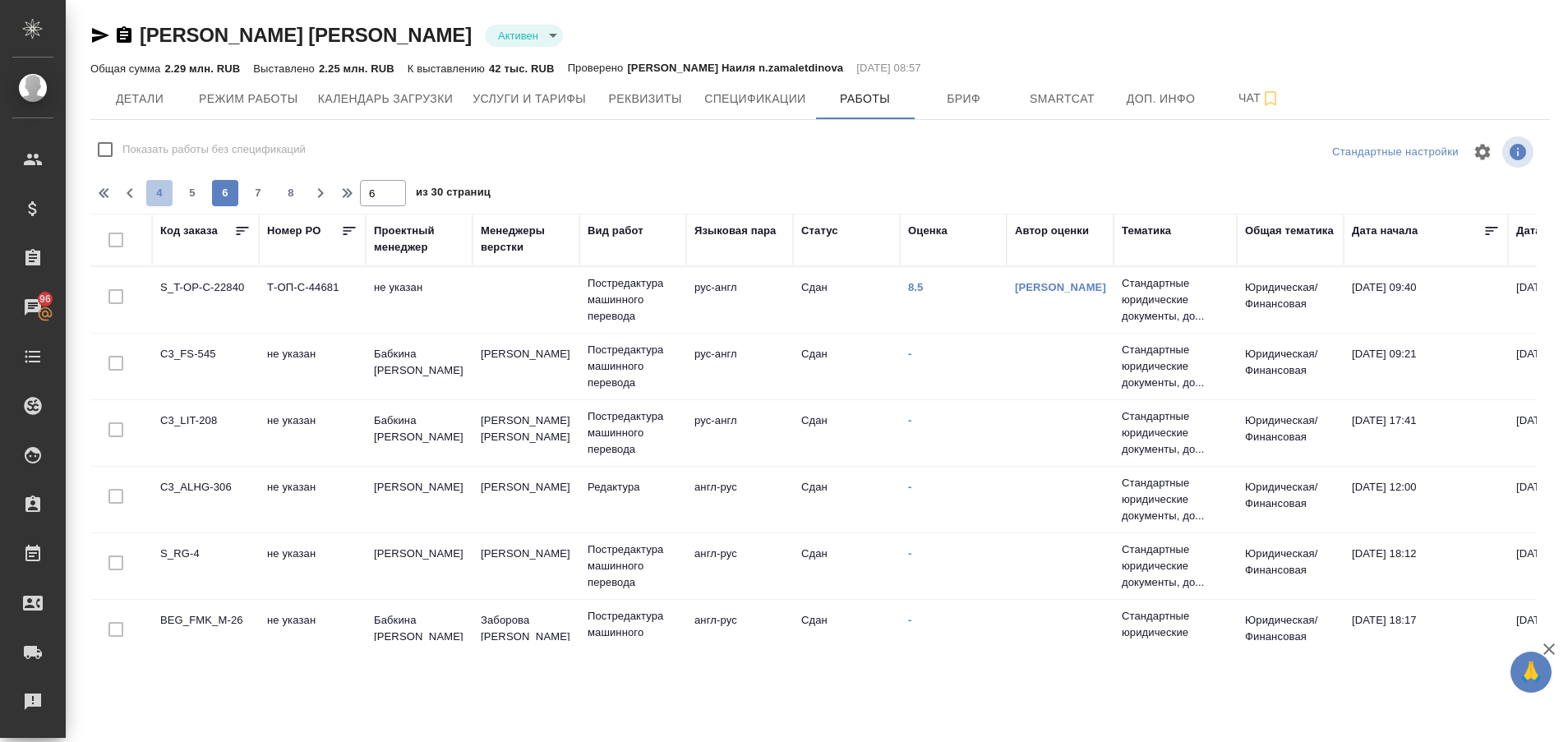
click at [159, 191] on span "4" at bounding box center [159, 193] width 27 height 17
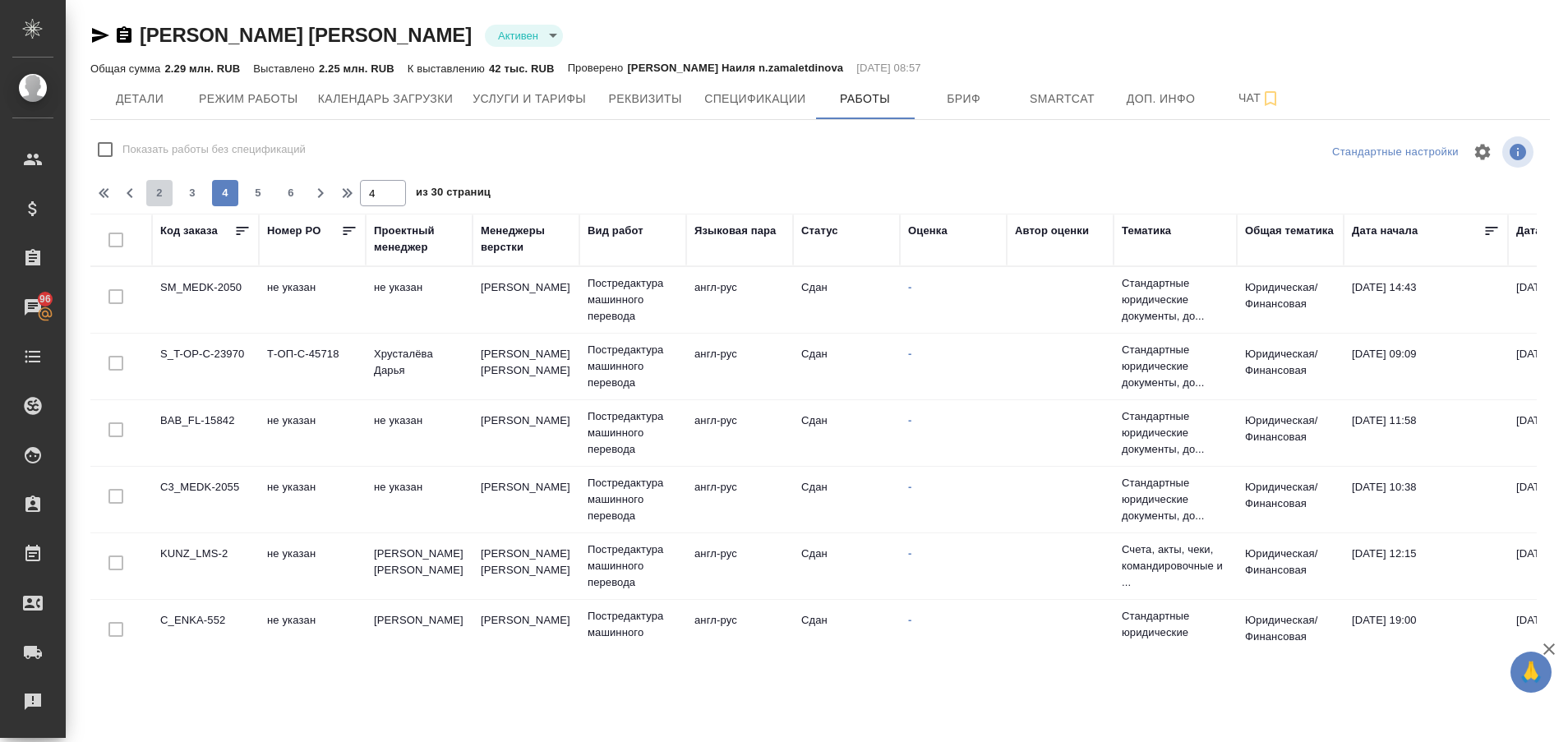
click at [159, 191] on span "2" at bounding box center [159, 193] width 27 height 17
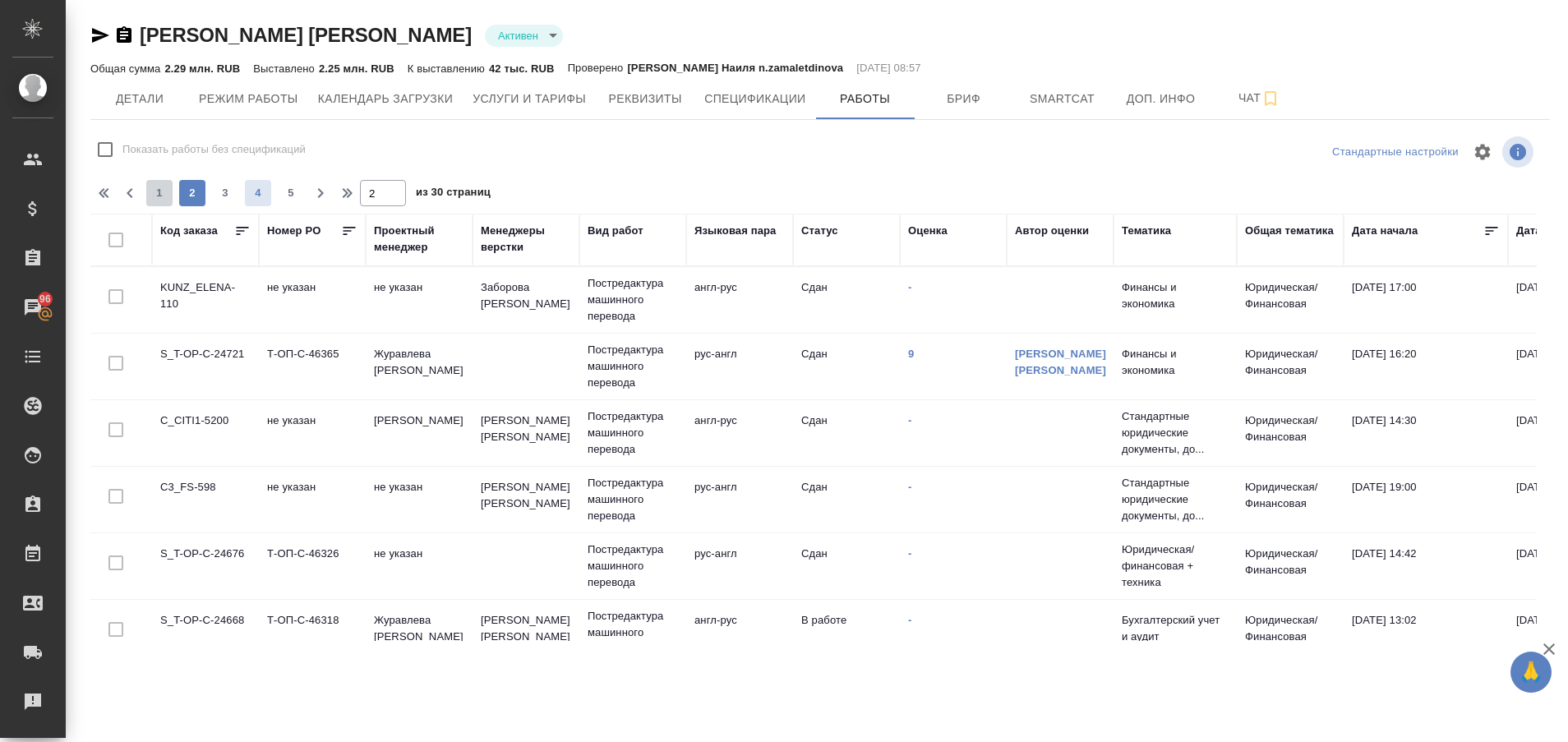
click at [159, 191] on span "1" at bounding box center [159, 193] width 27 height 17
type input "1"
